Goal: Information Seeking & Learning: Learn about a topic

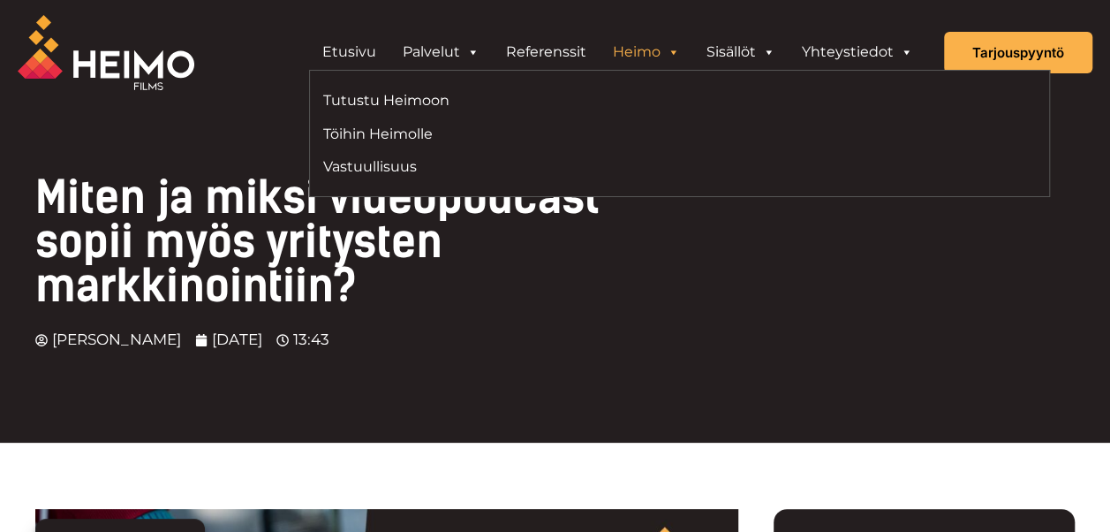
click at [660, 51] on link "Heimo" at bounding box center [647, 51] width 94 height 35
click at [675, 51] on span "Header Widget 1" at bounding box center [673, 51] width 14 height 35
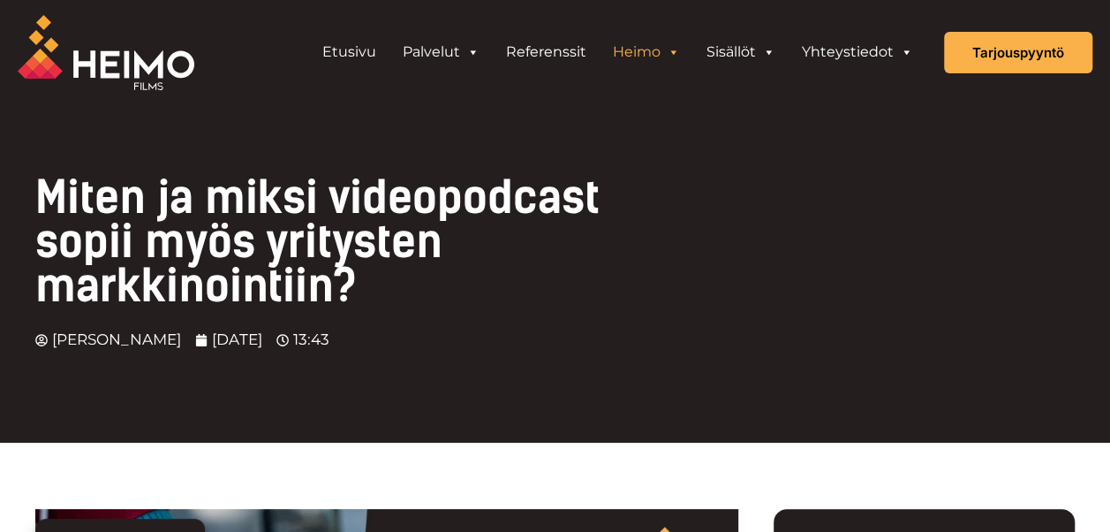
click at [675, 51] on span "Header Widget 1" at bounding box center [673, 51] width 14 height 35
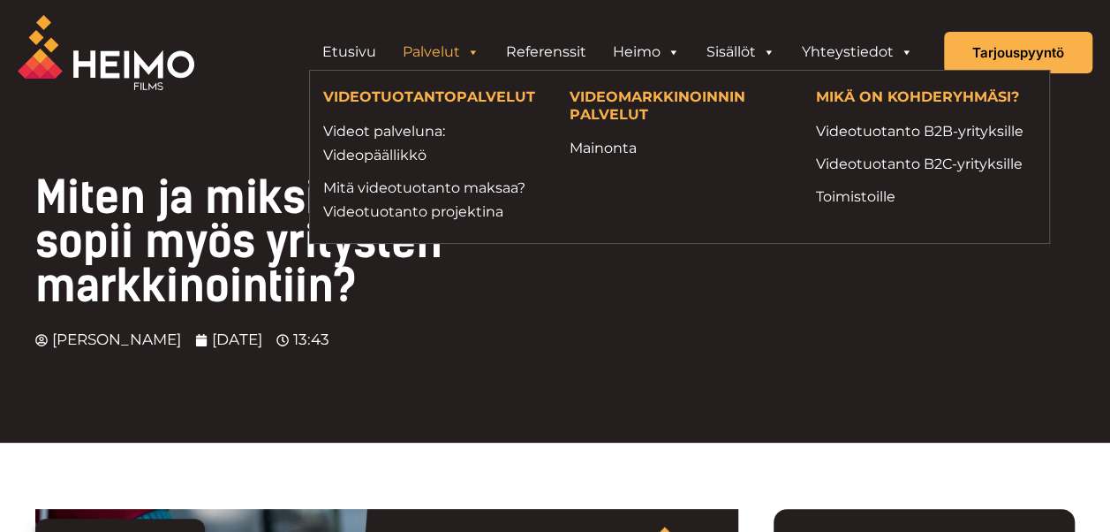
click at [480, 49] on span "Header Widget 1" at bounding box center [472, 51] width 14 height 35
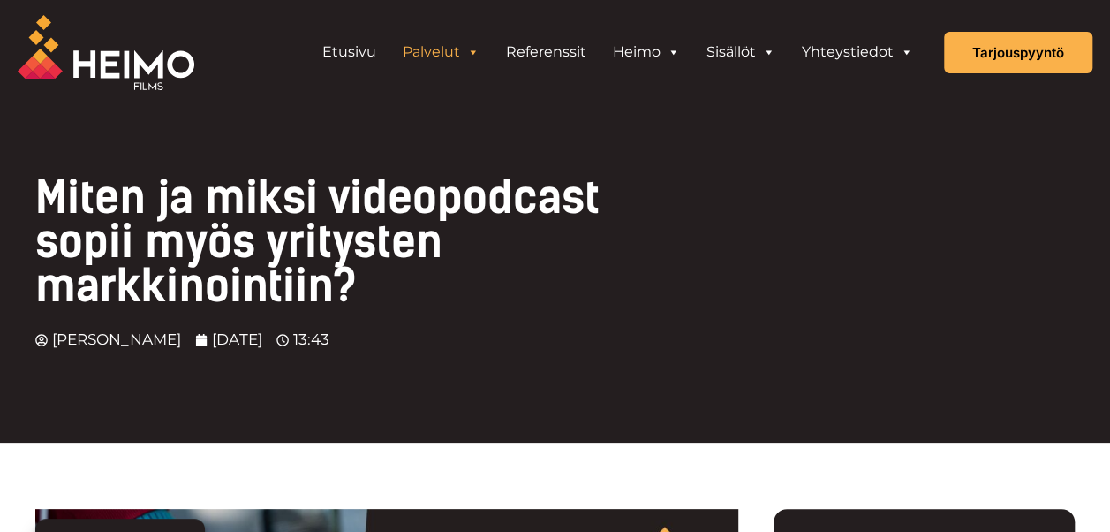
click at [479, 49] on span "Header Widget 1" at bounding box center [472, 51] width 14 height 35
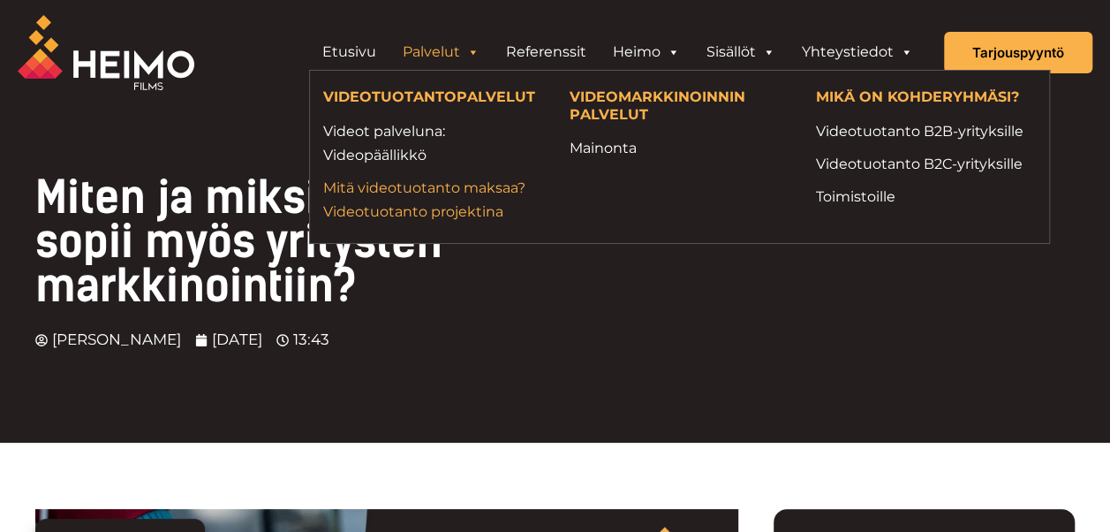
click at [436, 210] on link "Mitä videotuotanto maksaa? Videotuotanto projektina" at bounding box center [433, 200] width 220 height 48
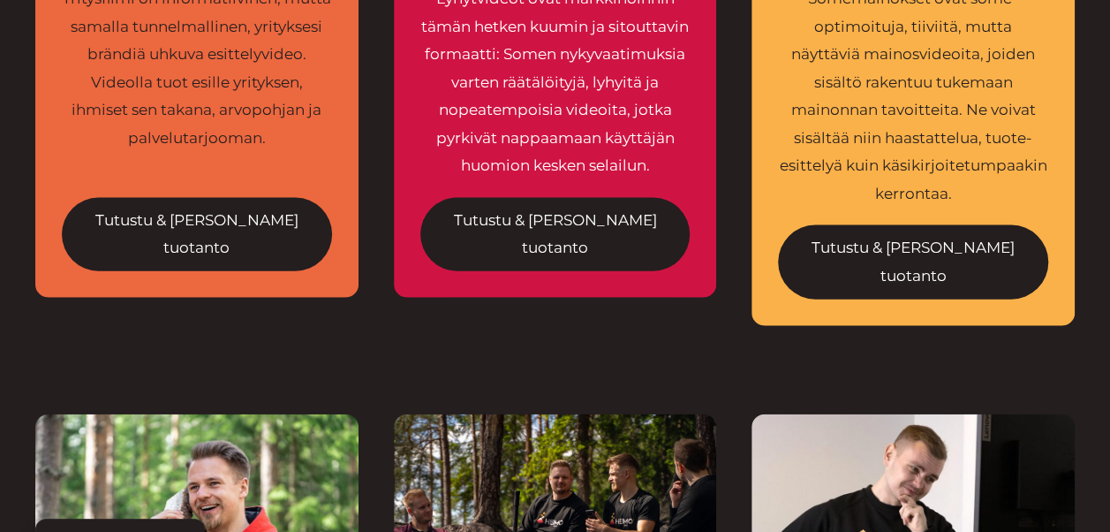
scroll to position [1855, 0]
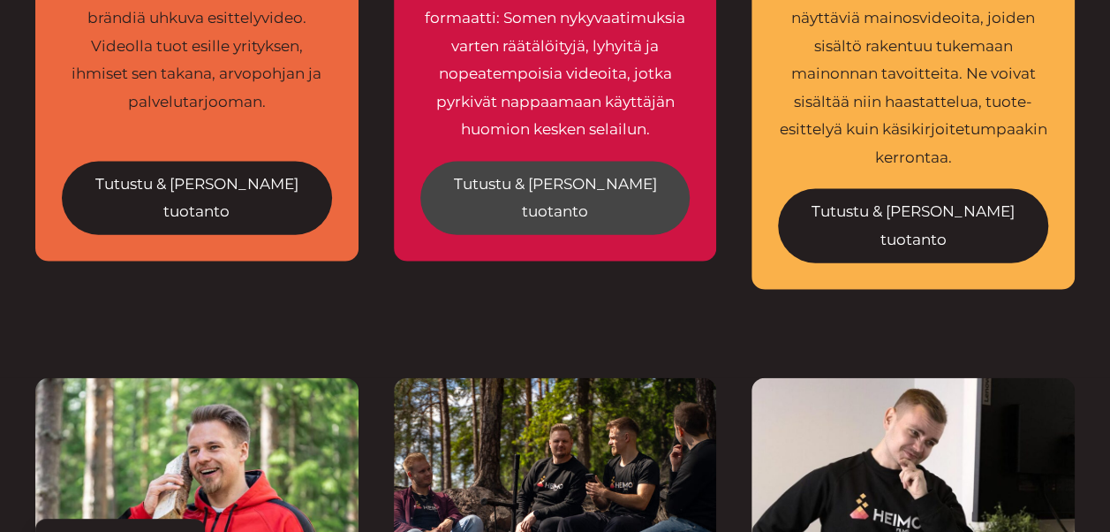
click at [585, 162] on link "Tutustu & [PERSON_NAME] tuotanto" at bounding box center [555, 198] width 270 height 73
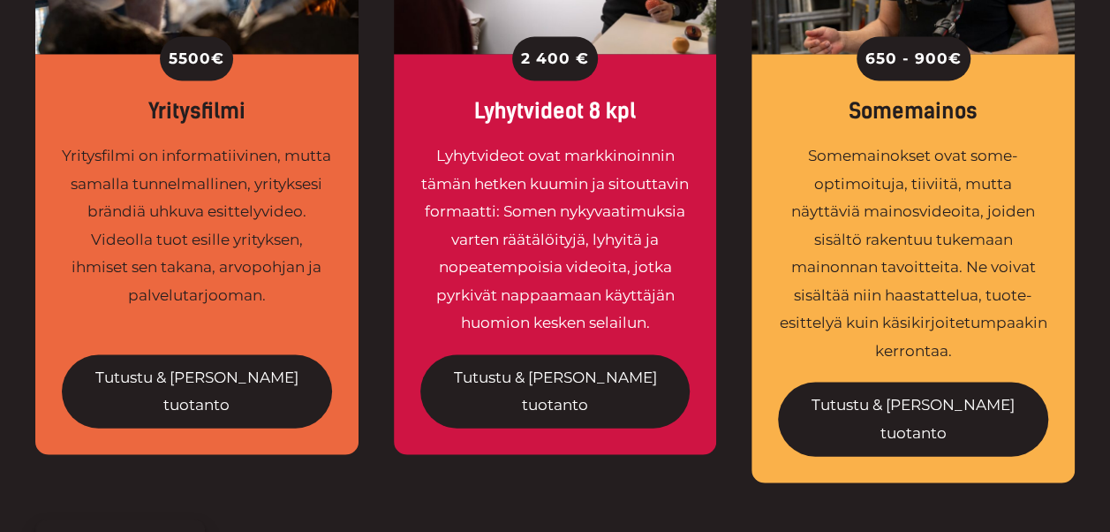
scroll to position [1413, 0]
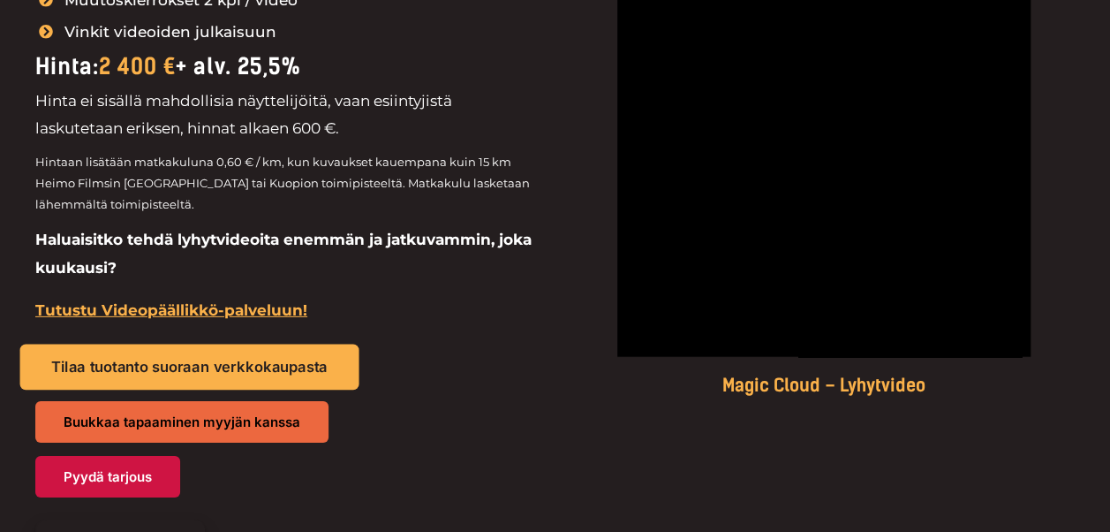
scroll to position [2649, 0]
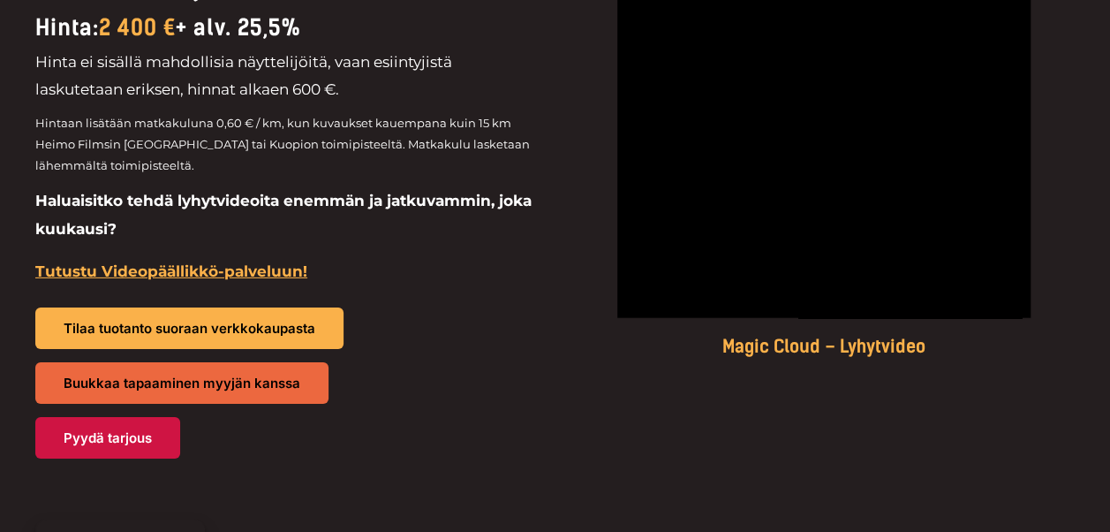
click at [233, 280] on u "Tutustu Videopäällikkö-palveluun!" at bounding box center [171, 271] width 272 height 18
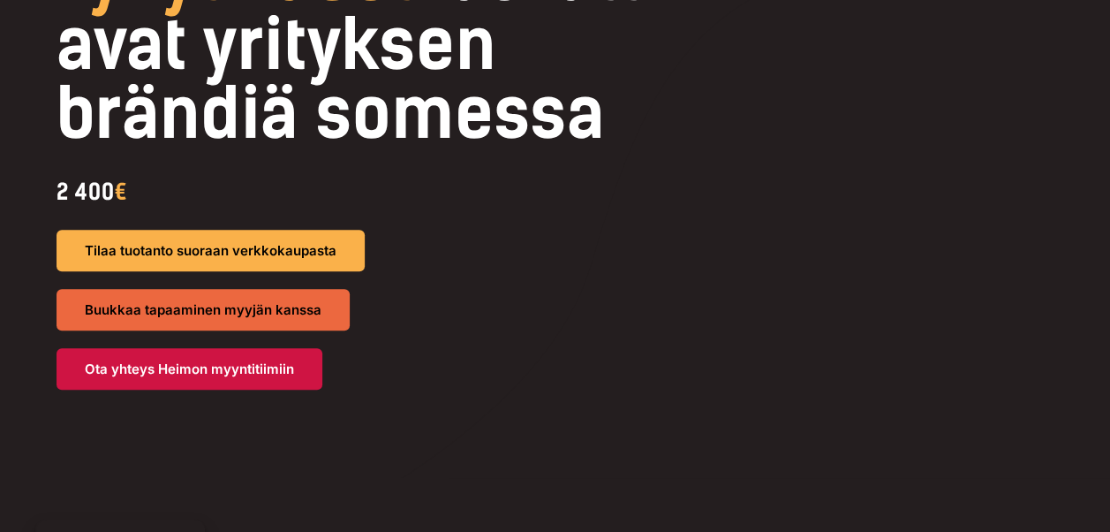
scroll to position [0, 0]
